Goal: Information Seeking & Learning: Understand process/instructions

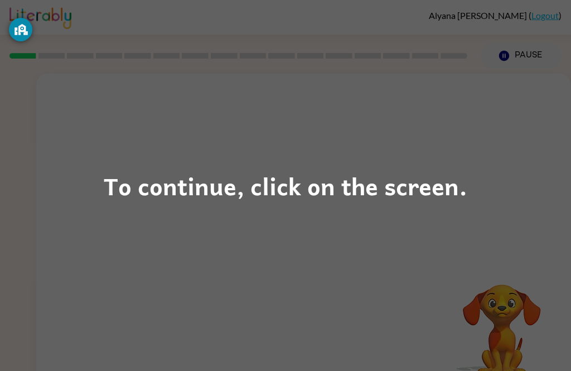
click at [450, 187] on div "To continue, click on the screen." at bounding box center [285, 186] width 363 height 38
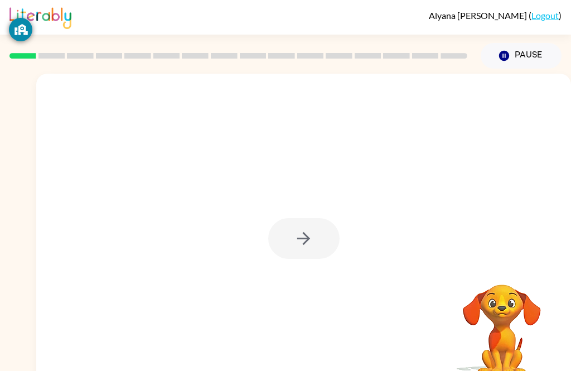
click at [317, 248] on div at bounding box center [303, 238] width 71 height 41
click at [312, 244] on div at bounding box center [303, 238] width 71 height 41
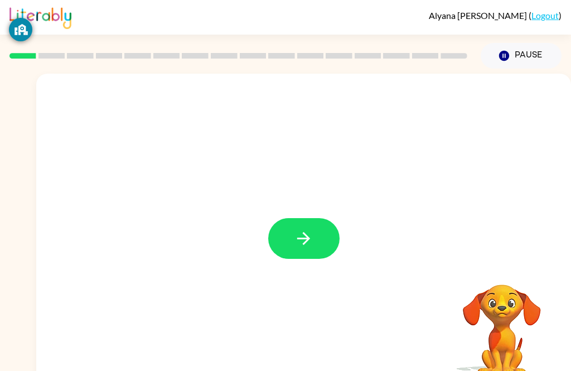
click at [304, 240] on icon "button" at bounding box center [304, 238] width 20 height 20
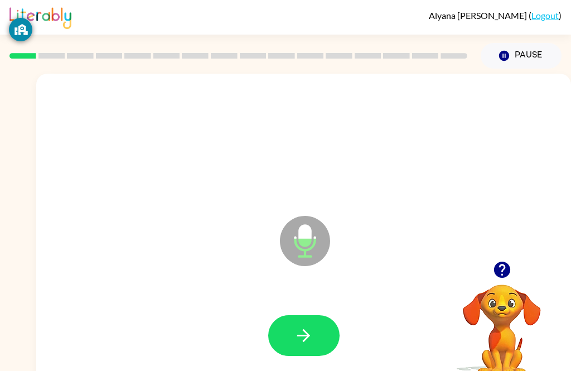
click at [304, 328] on icon "button" at bounding box center [304, 335] width 20 height 20
click at [309, 335] on icon "button" at bounding box center [303, 335] width 13 height 13
click at [311, 331] on icon "button" at bounding box center [304, 335] width 20 height 20
click at [315, 325] on button "button" at bounding box center [303, 335] width 71 height 41
click at [302, 342] on icon "button" at bounding box center [304, 335] width 20 height 20
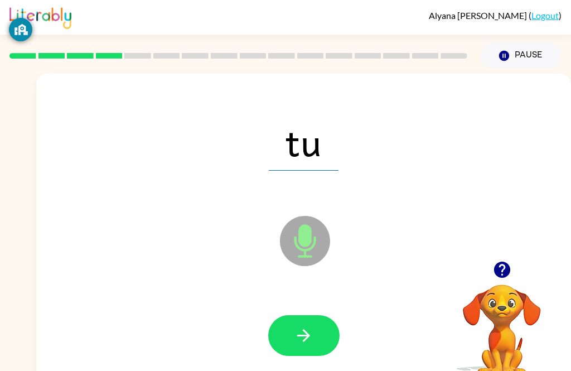
click at [305, 323] on button "button" at bounding box center [303, 335] width 71 height 41
click at [311, 326] on icon "button" at bounding box center [304, 335] width 20 height 20
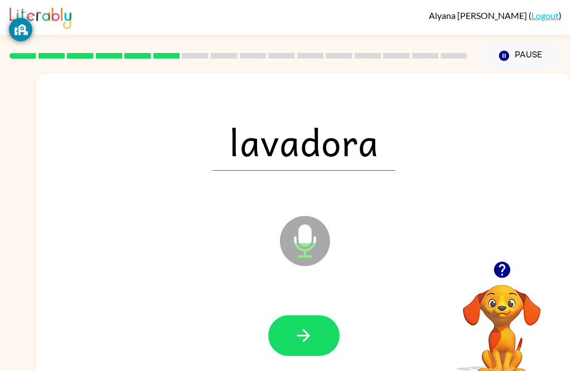
click at [291, 333] on button "button" at bounding box center [303, 335] width 71 height 41
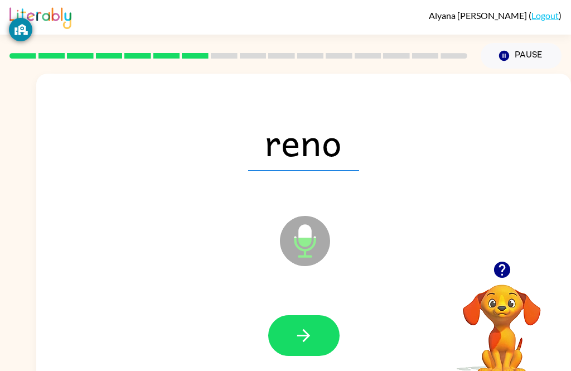
click at [308, 339] on icon "button" at bounding box center [304, 335] width 20 height 20
click at [318, 327] on button "button" at bounding box center [303, 335] width 71 height 41
click at [311, 332] on icon "button" at bounding box center [304, 335] width 20 height 20
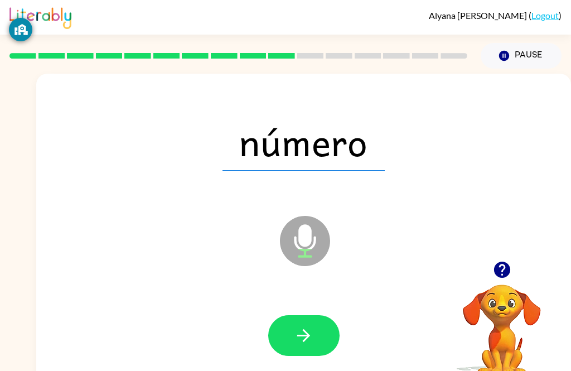
click at [306, 318] on button "button" at bounding box center [303, 335] width 71 height 41
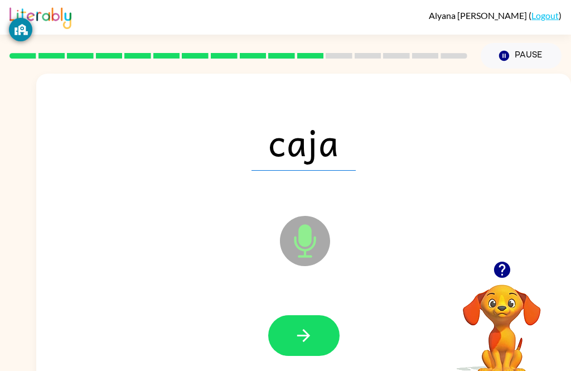
click at [321, 318] on button "button" at bounding box center [303, 335] width 71 height 41
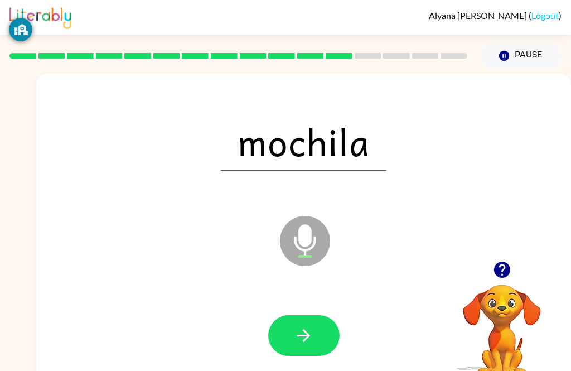
click at [313, 330] on icon "button" at bounding box center [304, 335] width 20 height 20
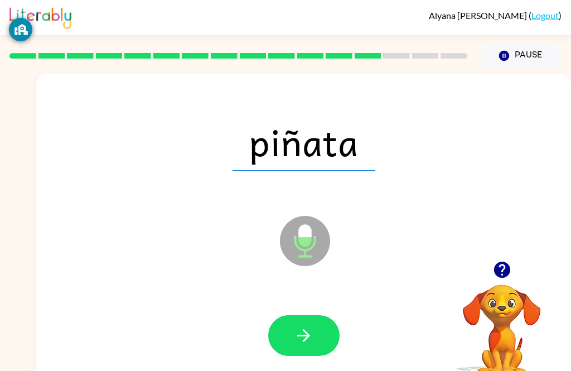
click at [298, 332] on icon "button" at bounding box center [304, 335] width 20 height 20
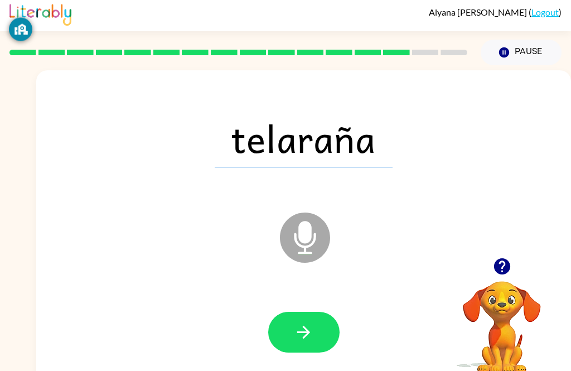
scroll to position [3, 0]
click at [310, 337] on icon "button" at bounding box center [304, 332] width 20 height 20
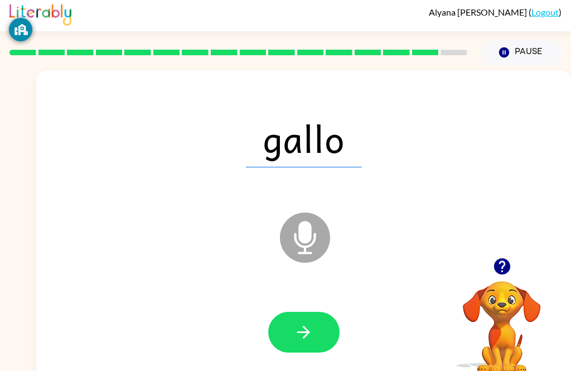
scroll to position [0, 0]
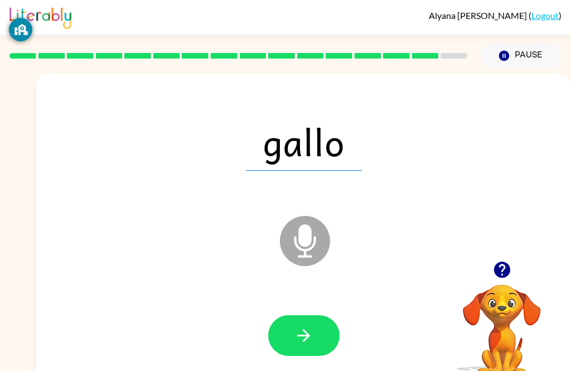
click at [324, 336] on button "button" at bounding box center [303, 335] width 71 height 41
